Goal: Transaction & Acquisition: Book appointment/travel/reservation

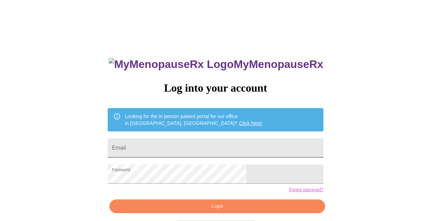
click at [169, 147] on input "Email" at bounding box center [216, 147] width 216 height 19
type input "[EMAIL_ADDRESS][DOMAIN_NAME]"
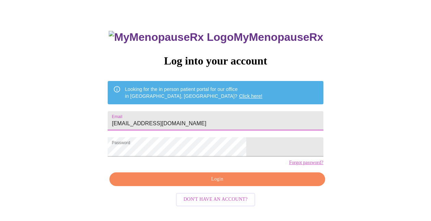
click at [207, 184] on span "Login" at bounding box center [217, 179] width 200 height 9
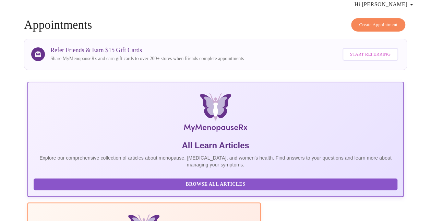
scroll to position [27, 0]
click at [379, 21] on span "Create Appointment" at bounding box center [378, 25] width 38 height 8
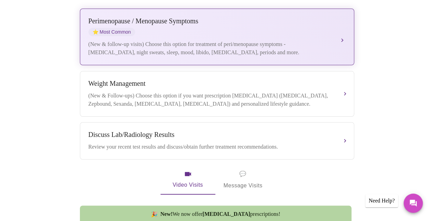
scroll to position [172, 0]
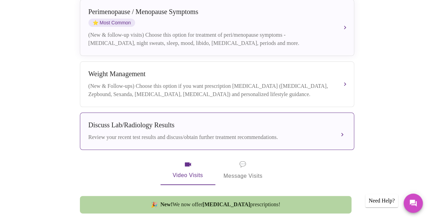
click at [207, 123] on div "Discuss Lab/Radiology Results" at bounding box center [211, 125] width 244 height 8
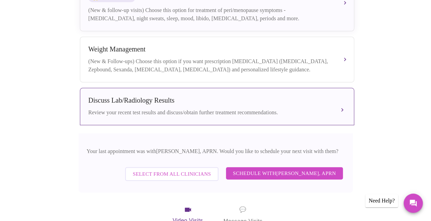
scroll to position [206, 0]
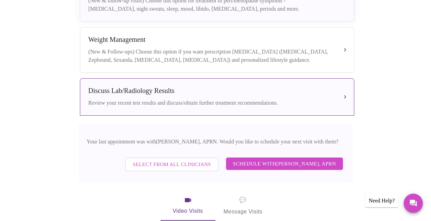
click at [276, 159] on span "Schedule with [PERSON_NAME], APRN" at bounding box center [284, 163] width 103 height 9
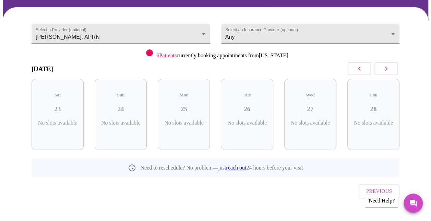
click at [388, 69] on icon "button" at bounding box center [386, 69] width 2 height 4
click at [309, 105] on h3 "02" at bounding box center [310, 109] width 41 height 8
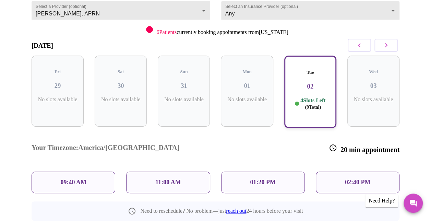
scroll to position [93, 0]
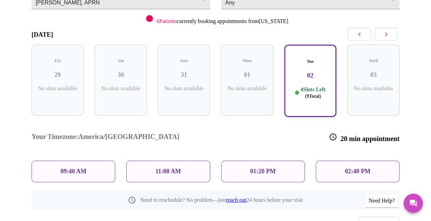
click at [363, 168] on p "02:40 PM" at bounding box center [357, 171] width 25 height 7
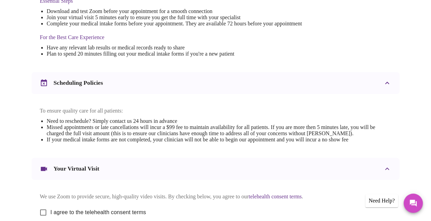
scroll to position [240, 0]
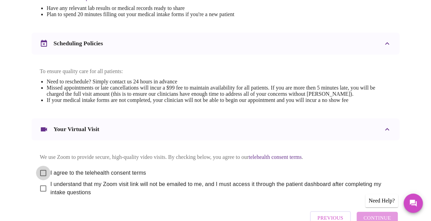
click at [39, 177] on input "I agree to the telehealth consent terms" at bounding box center [43, 173] width 14 height 14
checkbox input "true"
click at [38, 196] on input "I understand that my Zoom visit link will not be emailed to me, and I must acce…" at bounding box center [43, 188] width 14 height 14
checkbox input "true"
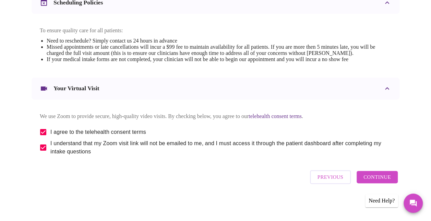
scroll to position [288, 0]
click at [385, 182] on span "Continue" at bounding box center [377, 177] width 27 height 9
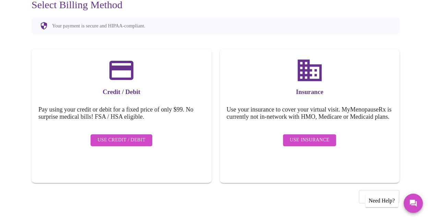
click at [310, 142] on span "Use Insurance" at bounding box center [309, 140] width 39 height 9
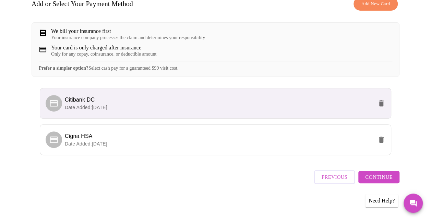
scroll to position [122, 0]
click at [275, 140] on span "Cigna HSA" at bounding box center [219, 136] width 309 height 8
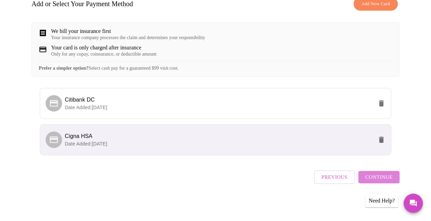
click at [385, 178] on span "Continue" at bounding box center [379, 177] width 27 height 9
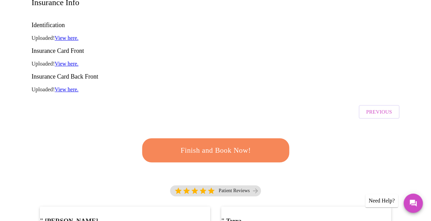
click at [207, 144] on span "Finish and Book Now!" at bounding box center [215, 150] width 127 height 13
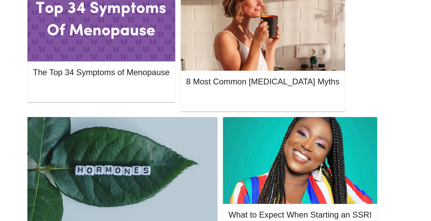
scroll to position [328, 0]
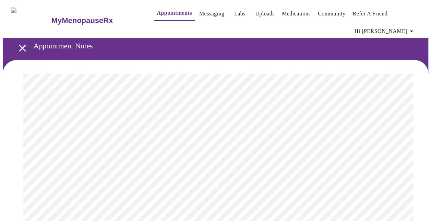
click at [291, 10] on link "Medications" at bounding box center [296, 14] width 29 height 10
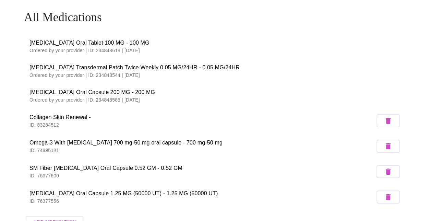
scroll to position [69, 0]
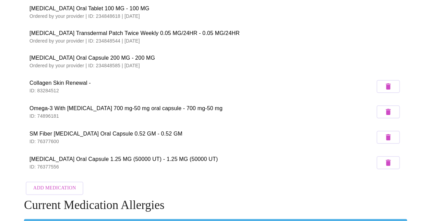
click at [388, 159] on icon "button" at bounding box center [388, 163] width 8 height 8
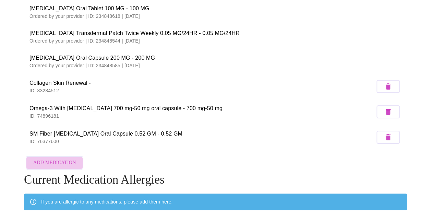
click at [64, 163] on span "Add Medication" at bounding box center [54, 163] width 43 height 9
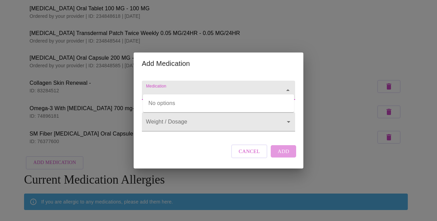
click at [194, 89] on input "Medication" at bounding box center [209, 93] width 128 height 13
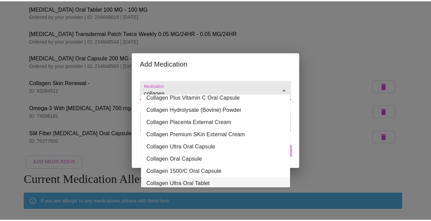
scroll to position [0, 0]
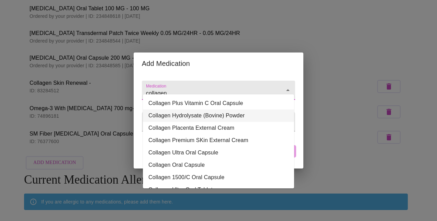
click at [172, 117] on li "Collagen Hydrolysate (Bovine) Powder" at bounding box center [218, 116] width 151 height 12
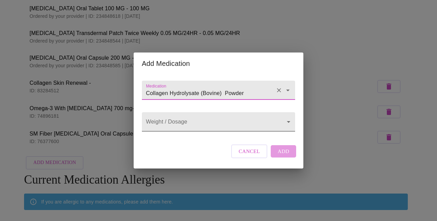
type input "Collagen Hydrolysate (Bovine) Powder"
click at [174, 124] on body "MyMenopauseRx Appointments Messaging Labs Uploads Medications Community Refer a…" at bounding box center [218, 107] width 431 height 347
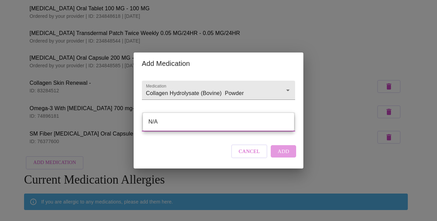
click at [174, 123] on li "N/A" at bounding box center [218, 122] width 151 height 12
type input "N/A"
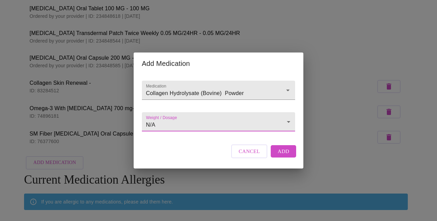
click at [249, 156] on span "Cancel" at bounding box center [249, 151] width 21 height 9
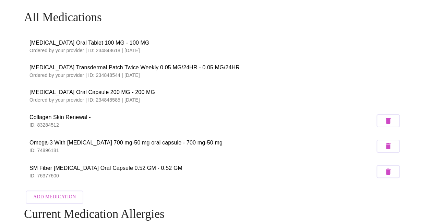
scroll to position [69, 0]
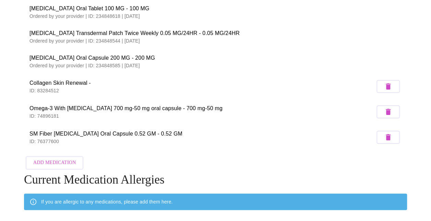
click at [67, 163] on span "Add Medication" at bounding box center [54, 163] width 43 height 9
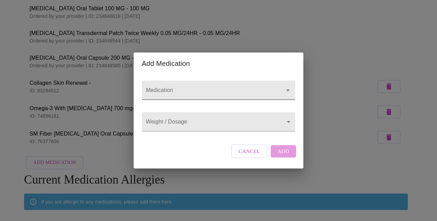
click at [157, 87] on input "Medication" at bounding box center [209, 93] width 128 height 13
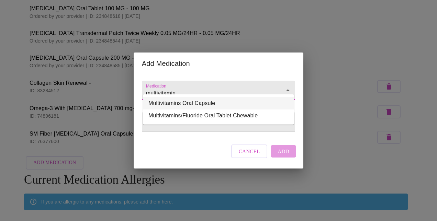
click at [196, 102] on li "Multivitamins Oral Capsule" at bounding box center [218, 103] width 151 height 12
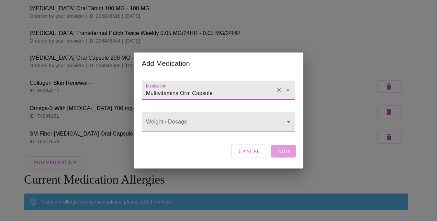
type input "Multivitamins Oral Capsule"
click at [193, 124] on body "MyMenopauseRx Appointments Messaging Labs Uploads Medications Community Refer a…" at bounding box center [218, 107] width 431 height 347
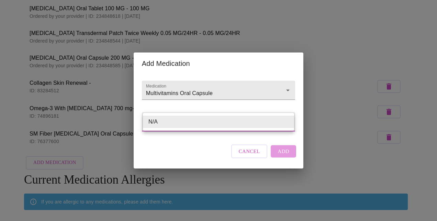
click at [170, 128] on ul "N/A" at bounding box center [218, 122] width 151 height 18
click at [226, 147] on div at bounding box center [218, 110] width 437 height 221
click at [157, 122] on body "MyMenopauseRx Appointments Messaging Labs Uploads Medications Community Refer a…" at bounding box center [218, 107] width 431 height 347
click at [157, 122] on li "N/A" at bounding box center [218, 122] width 151 height 12
type input "N/A"
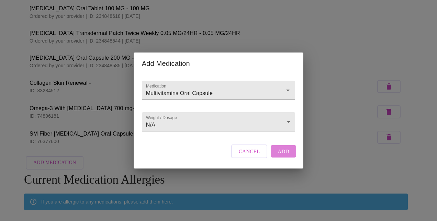
click at [282, 156] on span "Add" at bounding box center [283, 151] width 12 height 9
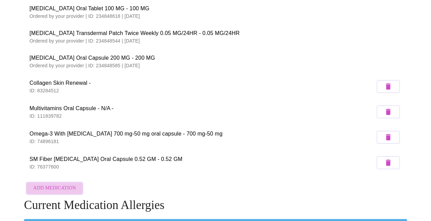
click at [70, 185] on span "Add Medication" at bounding box center [54, 188] width 43 height 9
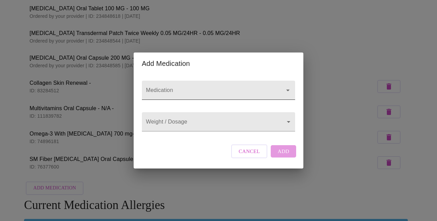
click at [251, 87] on input "Medication" at bounding box center [209, 93] width 128 height 13
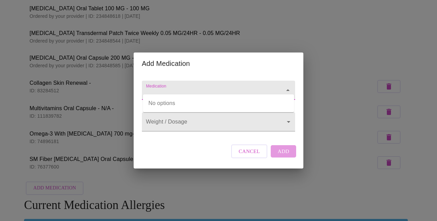
click at [249, 87] on input "Medication" at bounding box center [209, 93] width 128 height 13
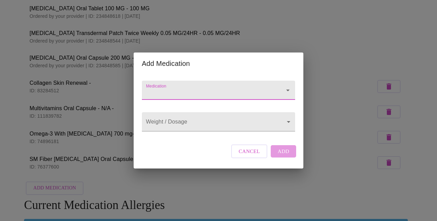
paste input "UC-II Type II Collagen"
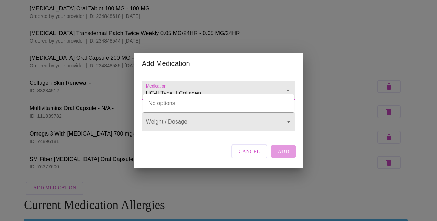
type input "UC-II Type II Collagen"
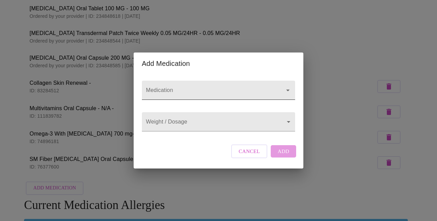
click at [203, 87] on input "Medication" at bounding box center [209, 93] width 128 height 13
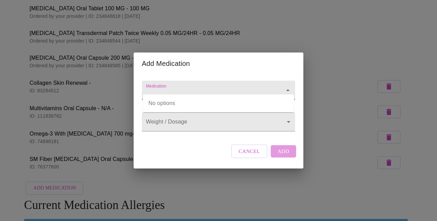
paste input "UC-II Type II Collagen"
click at [176, 87] on input "UC-II Type II Collagen" at bounding box center [209, 93] width 128 height 13
type input "UC-II Collagen"
click at [205, 134] on div "Weight / Dosage ​" at bounding box center [218, 120] width 159 height 28
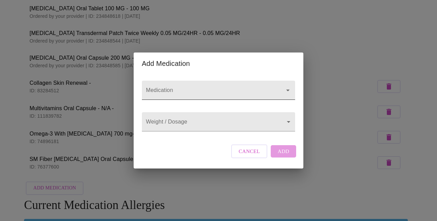
drag, startPoint x: 185, startPoint y: 83, endPoint x: 187, endPoint y: 88, distance: 5.2
click at [187, 88] on input "Medication" at bounding box center [209, 93] width 128 height 13
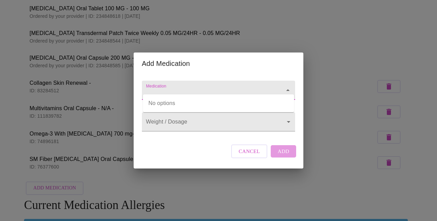
paste input "UC-II Type II Collagen"
type input "UC-II"
click at [204, 149] on div "Medication Weight / Dosage ​ Cancel Add" at bounding box center [218, 121] width 159 height 94
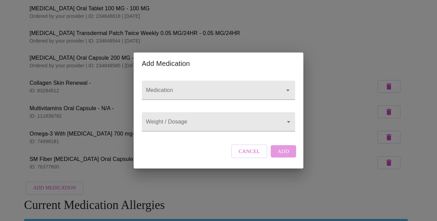
click at [254, 155] on span "Cancel" at bounding box center [249, 151] width 21 height 9
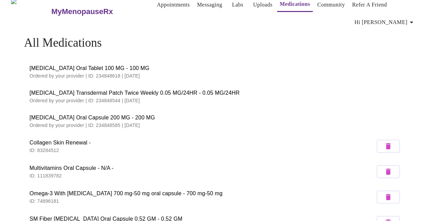
scroll to position [0, 0]
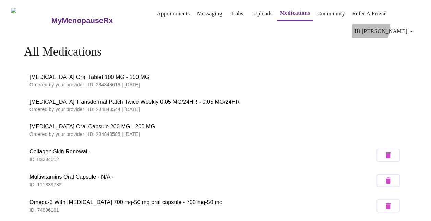
click at [404, 26] on span "Hi [PERSON_NAME]" at bounding box center [385, 31] width 61 height 10
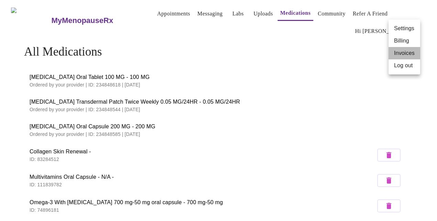
click at [401, 53] on li "Invoices" at bounding box center [404, 53] width 32 height 12
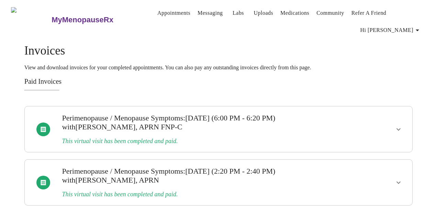
click at [406, 25] on span "Hi [PERSON_NAME]" at bounding box center [390, 30] width 61 height 10
click at [407, 53] on li "Log out" at bounding box center [409, 52] width 32 height 12
